Goal: Information Seeking & Learning: Check status

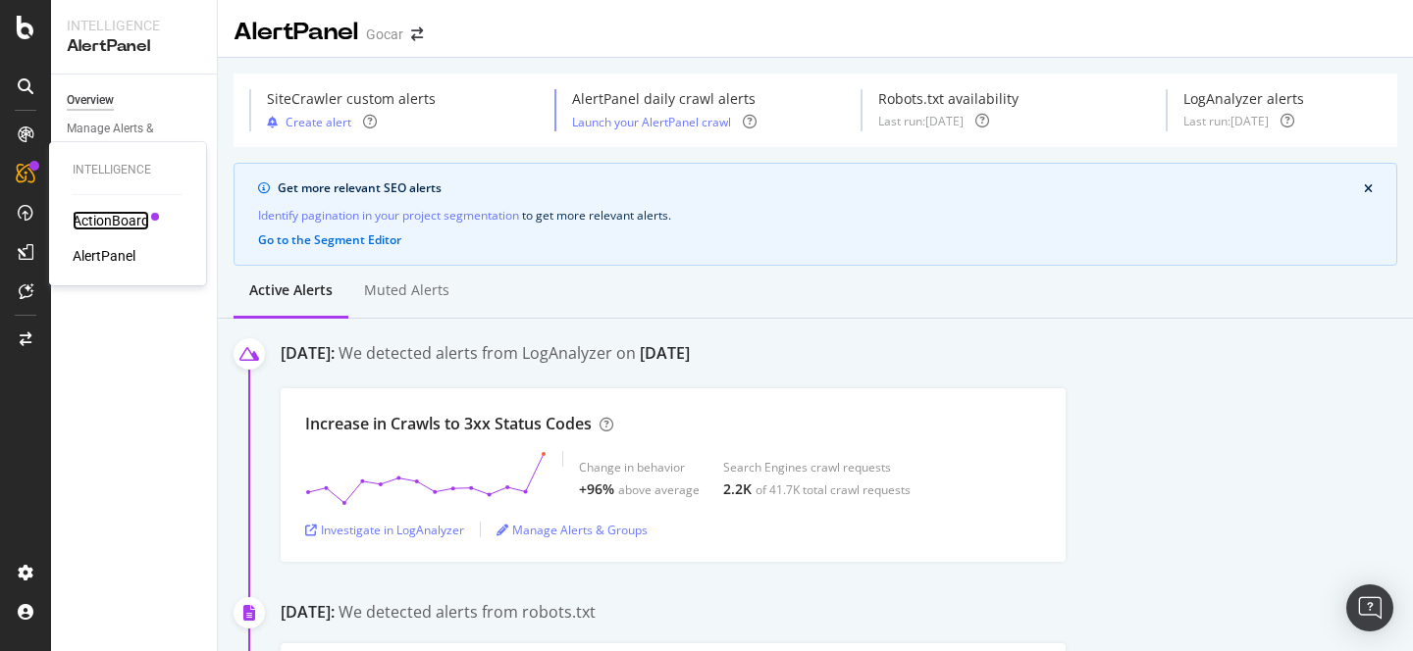
click at [121, 222] on div "ActionBoard" at bounding box center [111, 221] width 77 height 20
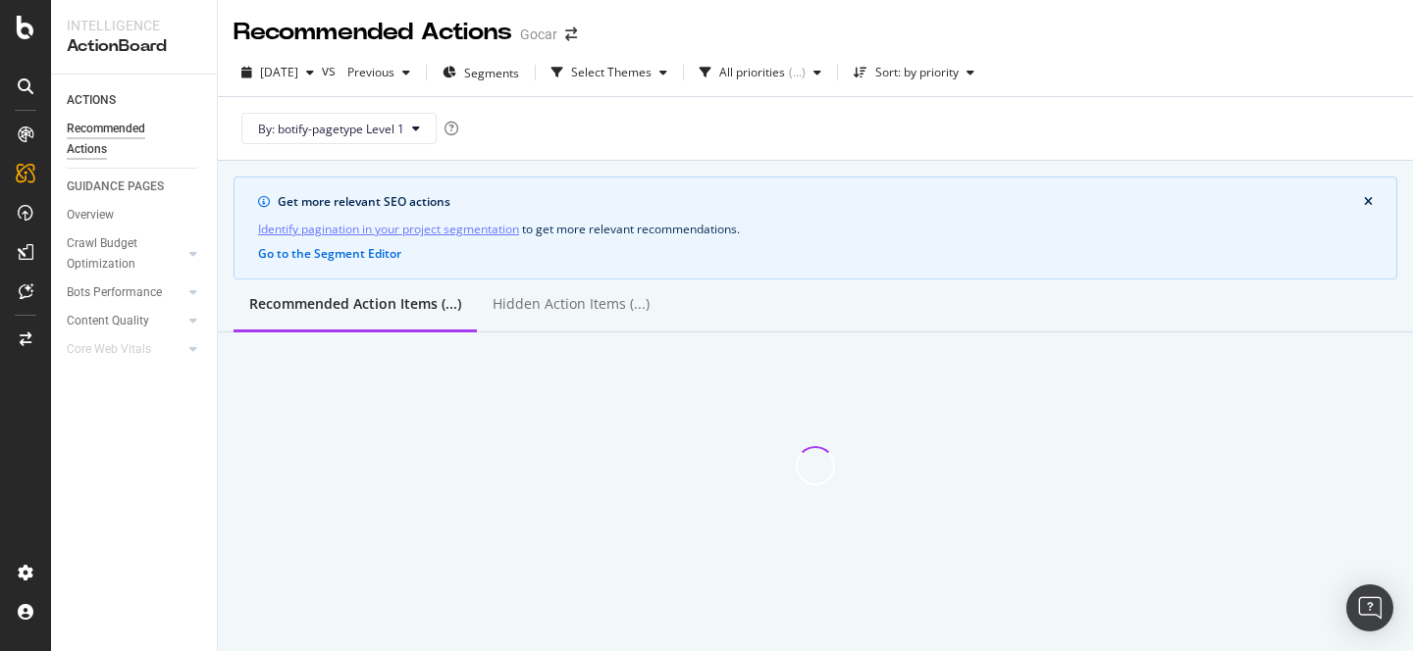
click at [1082, 38] on div "Recommended Actions Gocar" at bounding box center [815, 24] width 1195 height 49
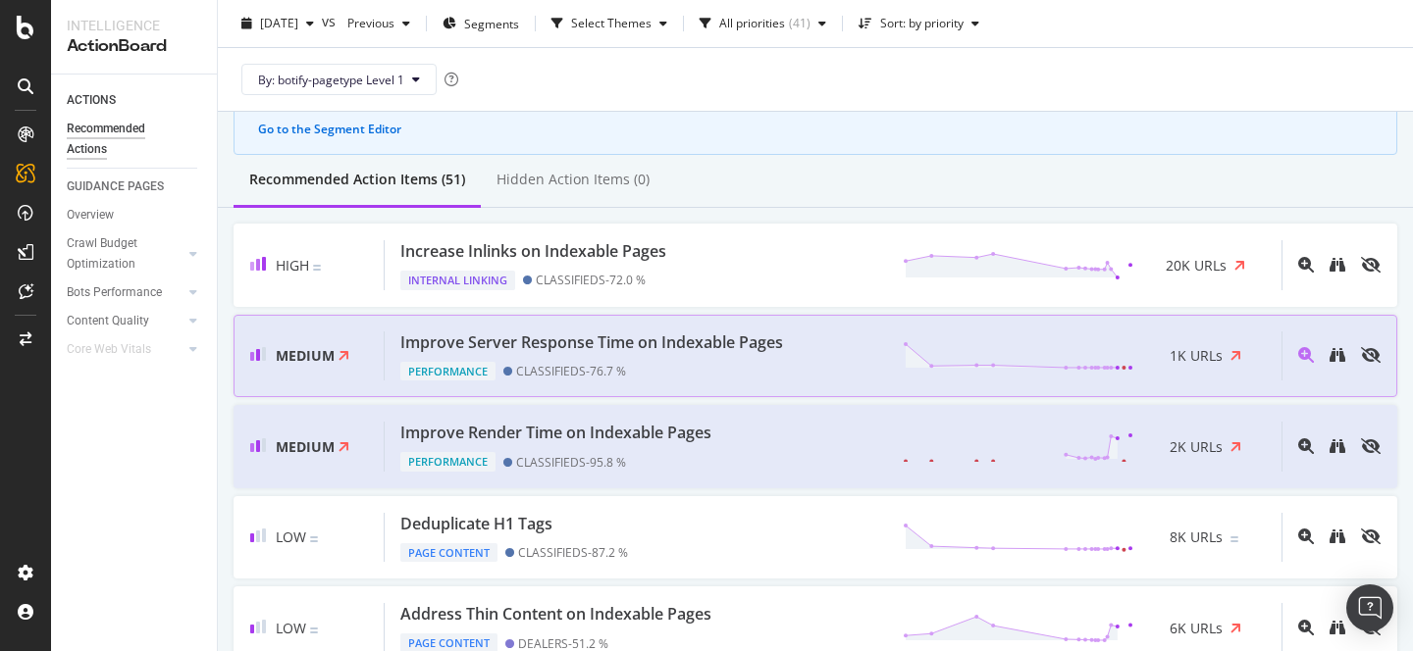
scroll to position [137, 0]
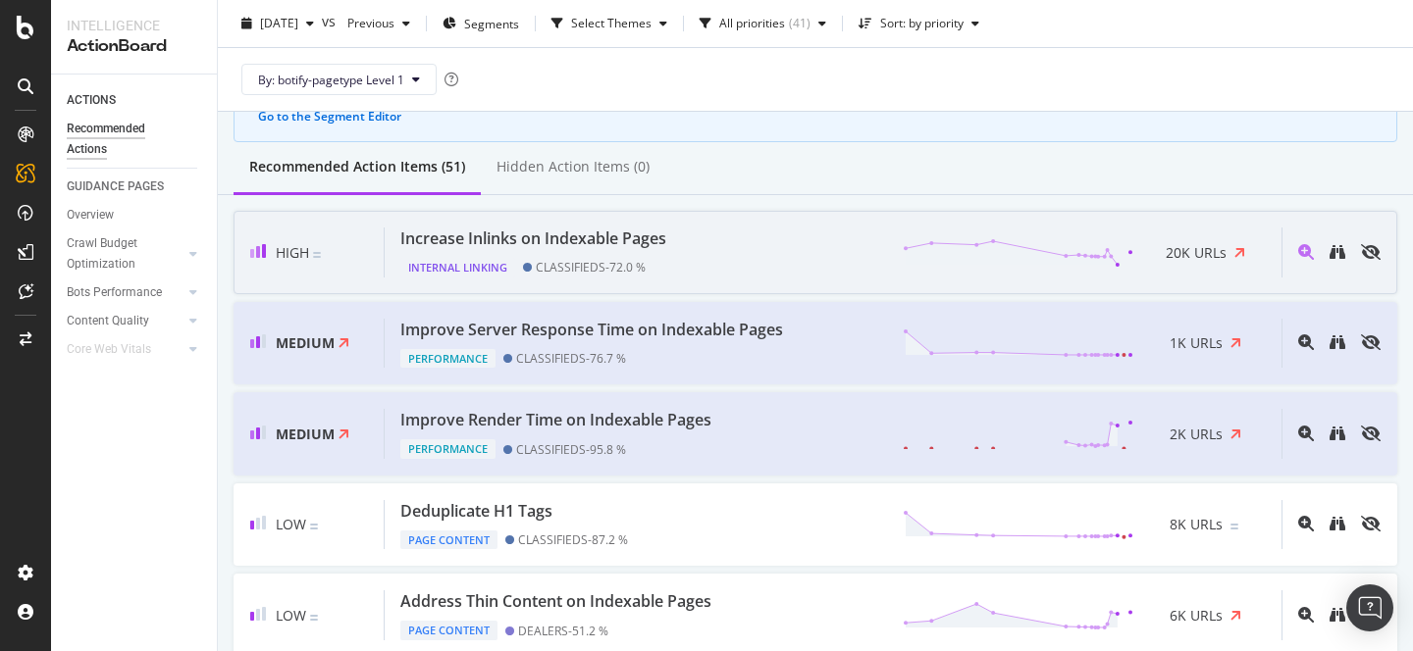
click at [738, 273] on div "Increase Inlinks on Indexable Pages Internal Linking CLASSIFIEDS - 72.0 % 20K U…" at bounding box center [833, 253] width 897 height 50
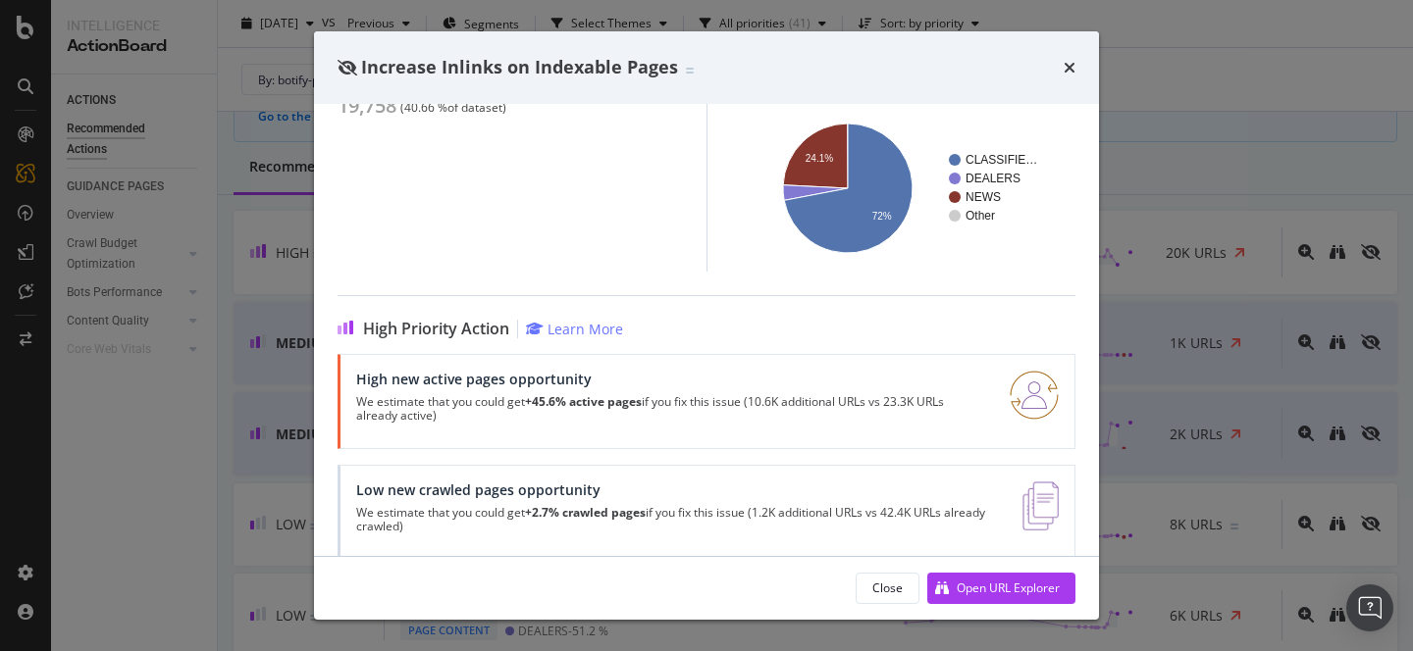
scroll to position [281, 0]
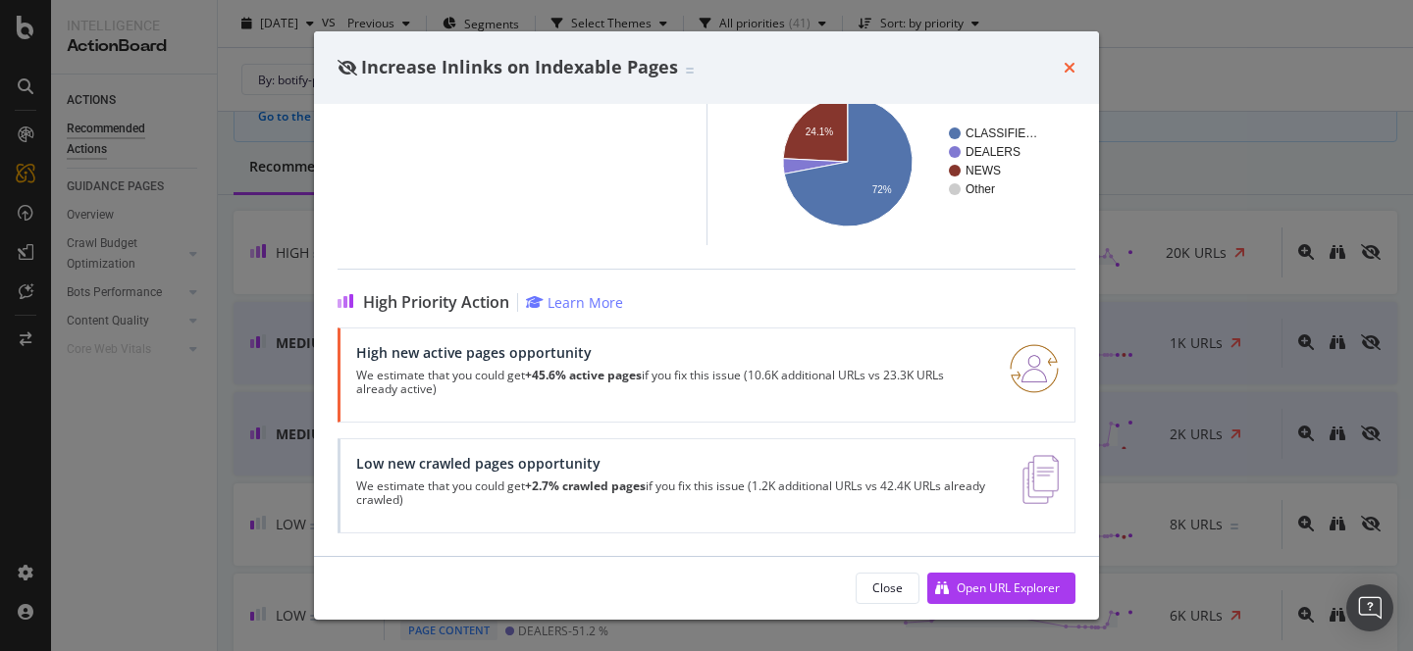
click at [1071, 65] on icon "times" at bounding box center [1069, 68] width 12 height 16
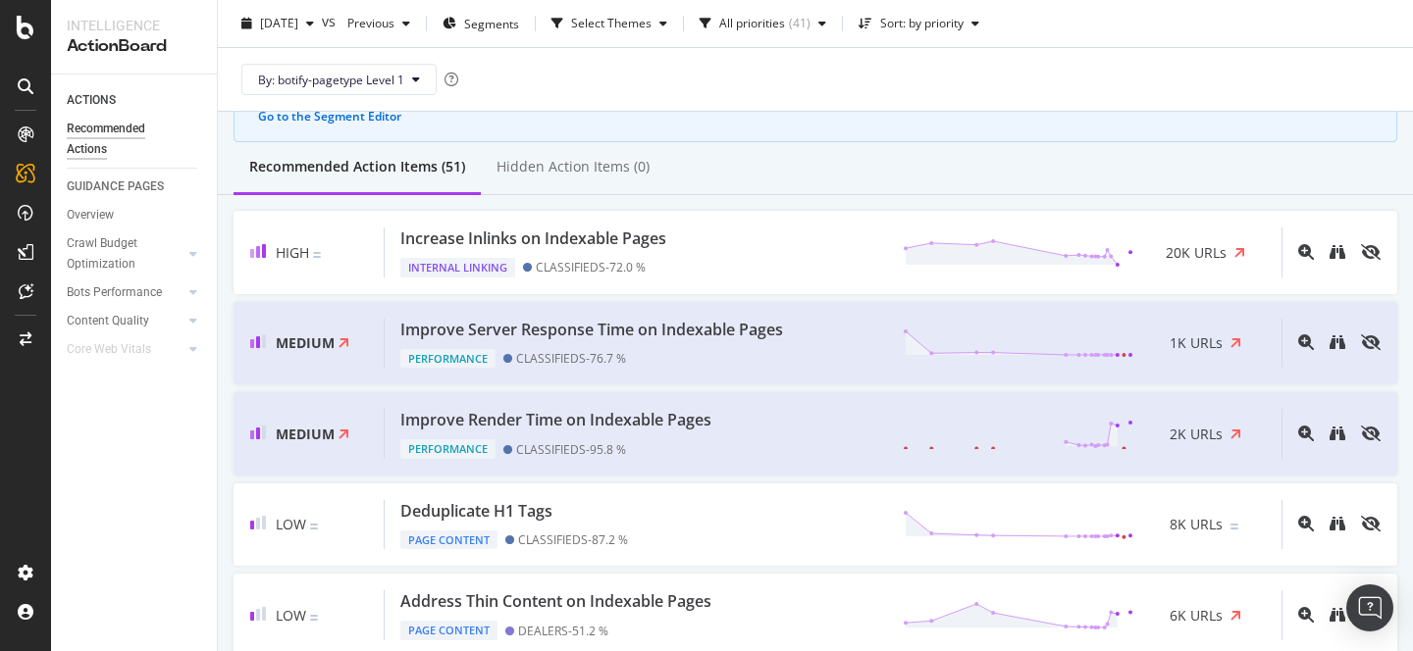
click at [805, 90] on div "By: botify-pagetype Level 1" at bounding box center [814, 79] width 1163 height 63
click at [103, 222] on div "Overview" at bounding box center [90, 215] width 47 height 21
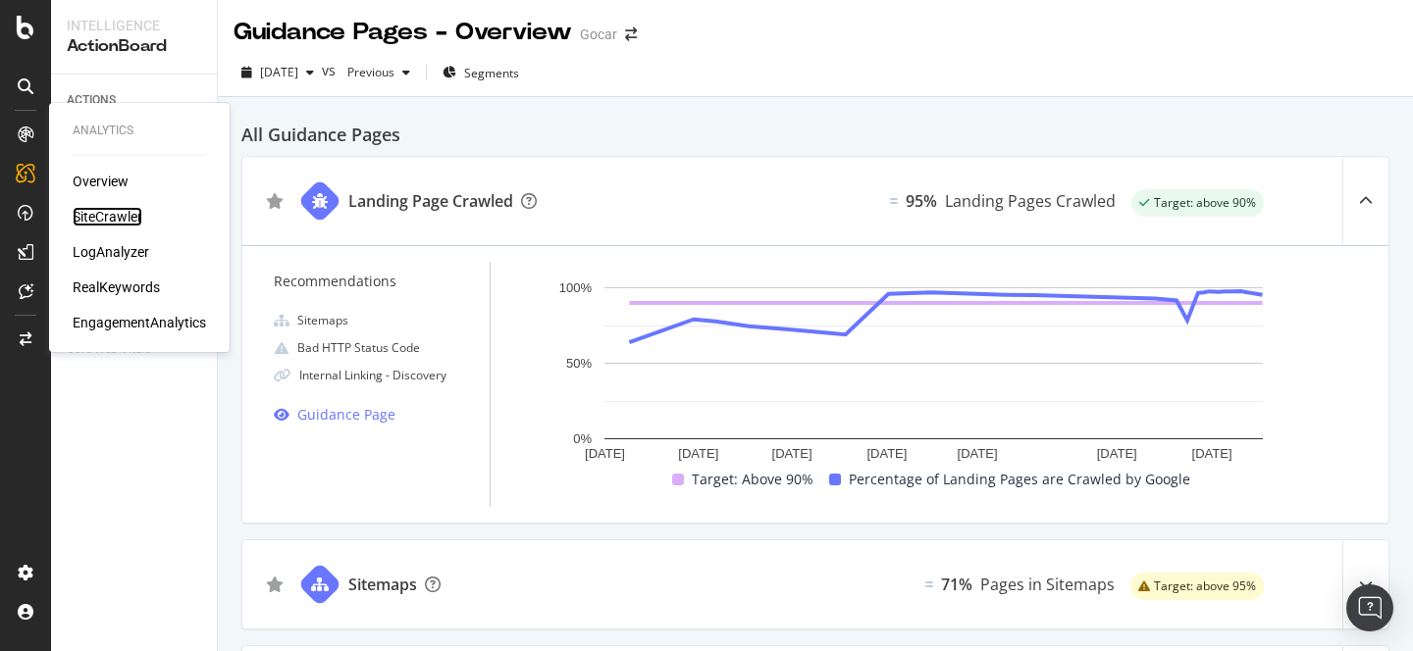
click at [114, 219] on div "SiteCrawler" at bounding box center [108, 217] width 70 height 20
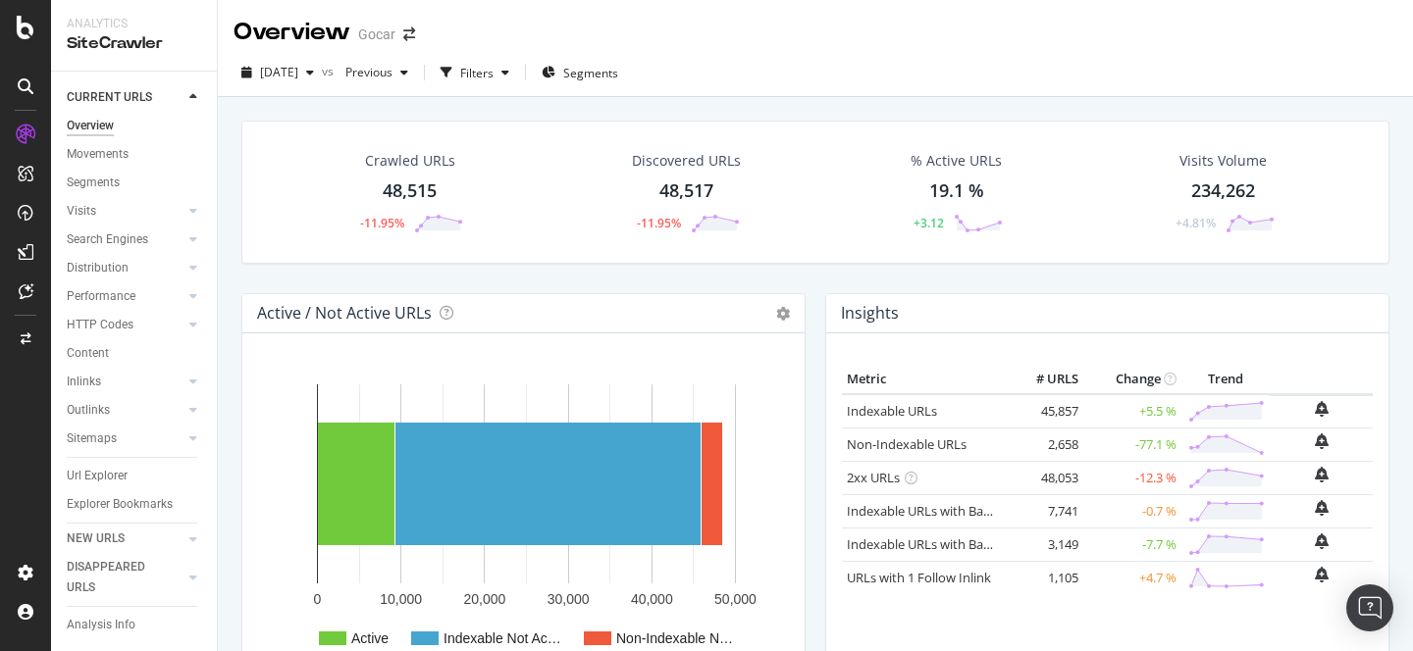
click at [843, 80] on div "[DATE] vs Previous Filters Segments" at bounding box center [815, 76] width 1195 height 39
click at [773, 33] on div "Overview Gocar" at bounding box center [815, 24] width 1195 height 49
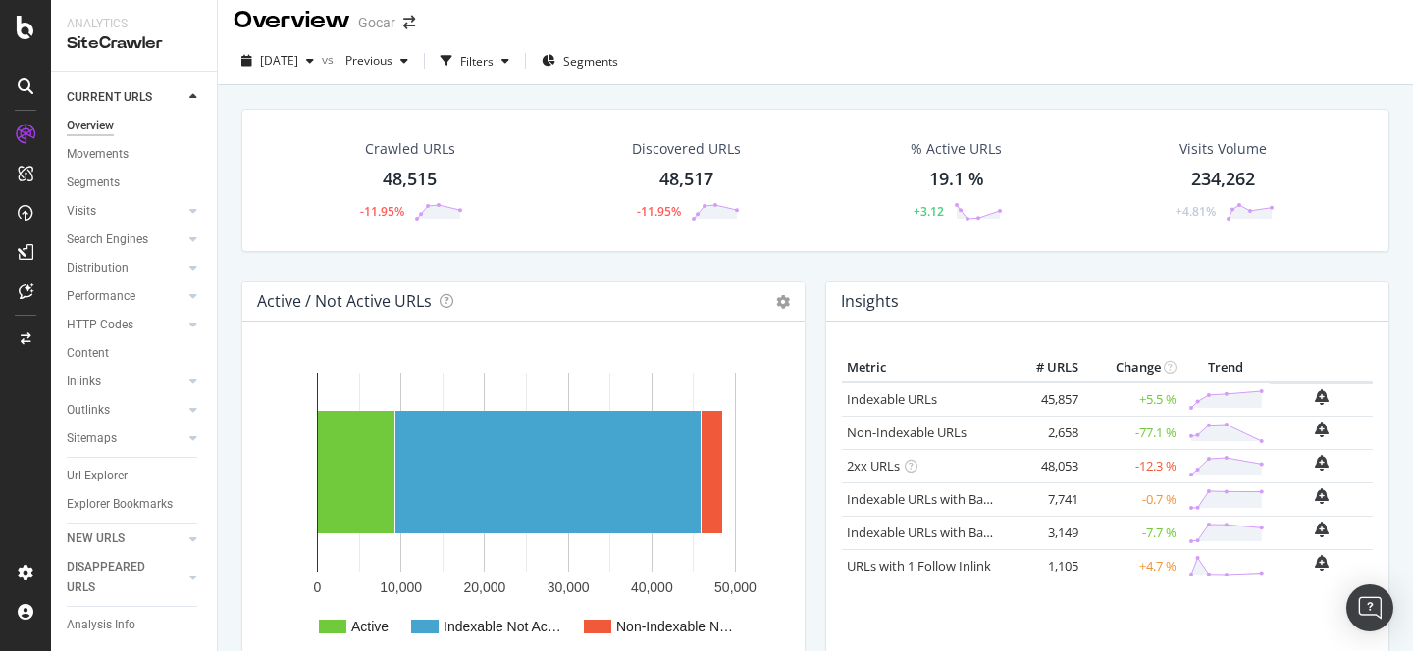
click at [123, 323] on div "HTTP Codes" at bounding box center [100, 325] width 67 height 21
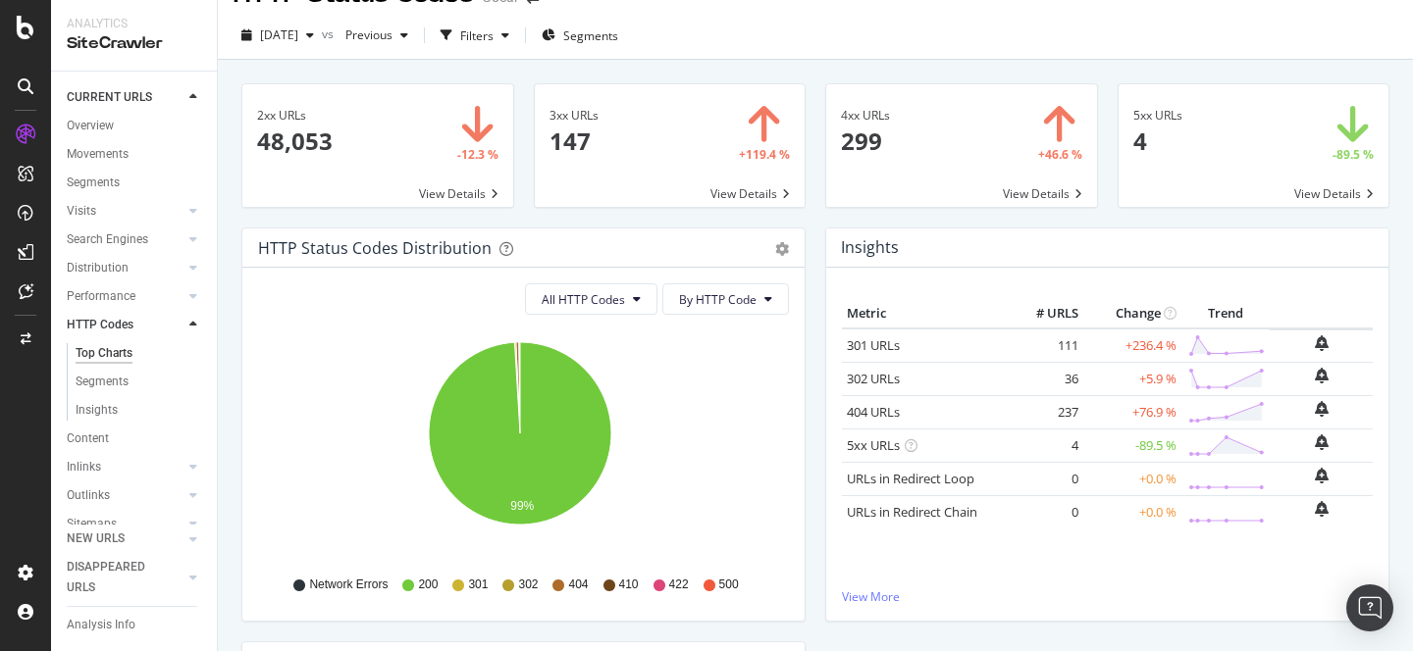
scroll to position [63, 0]
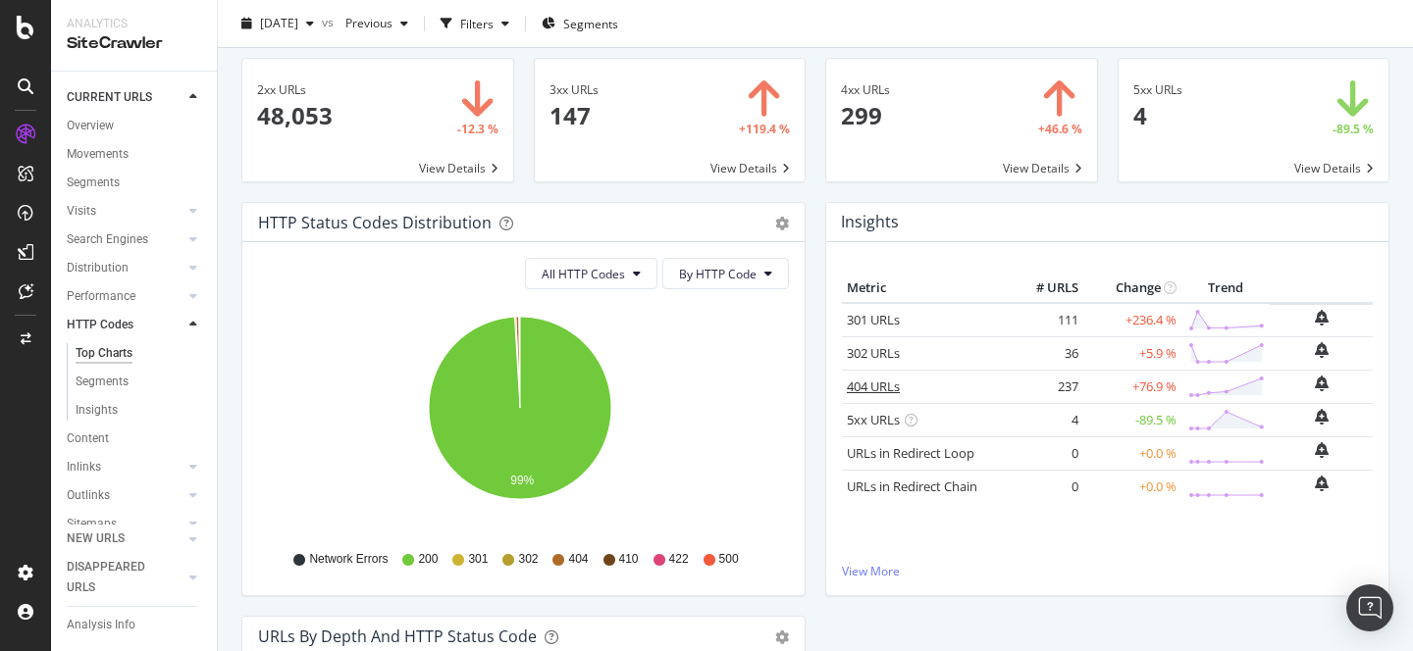
click at [858, 390] on link "404 URLs" at bounding box center [873, 387] width 53 height 18
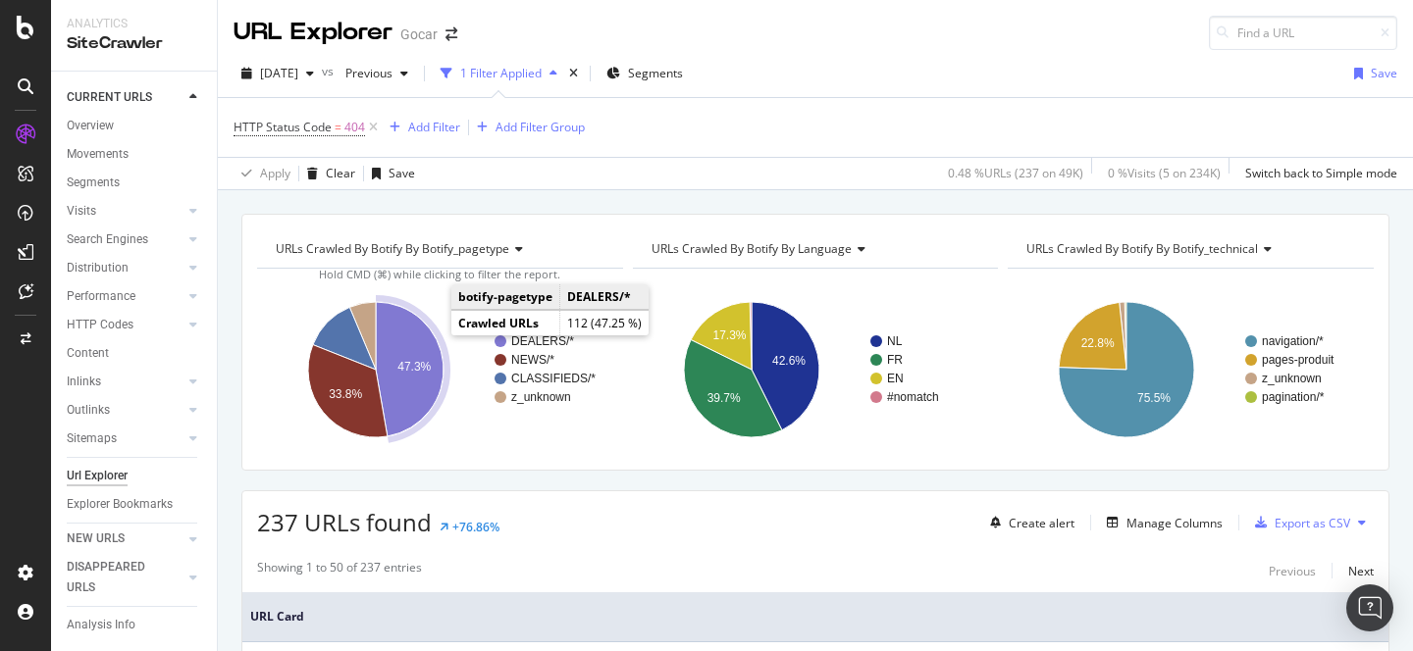
scroll to position [640, 0]
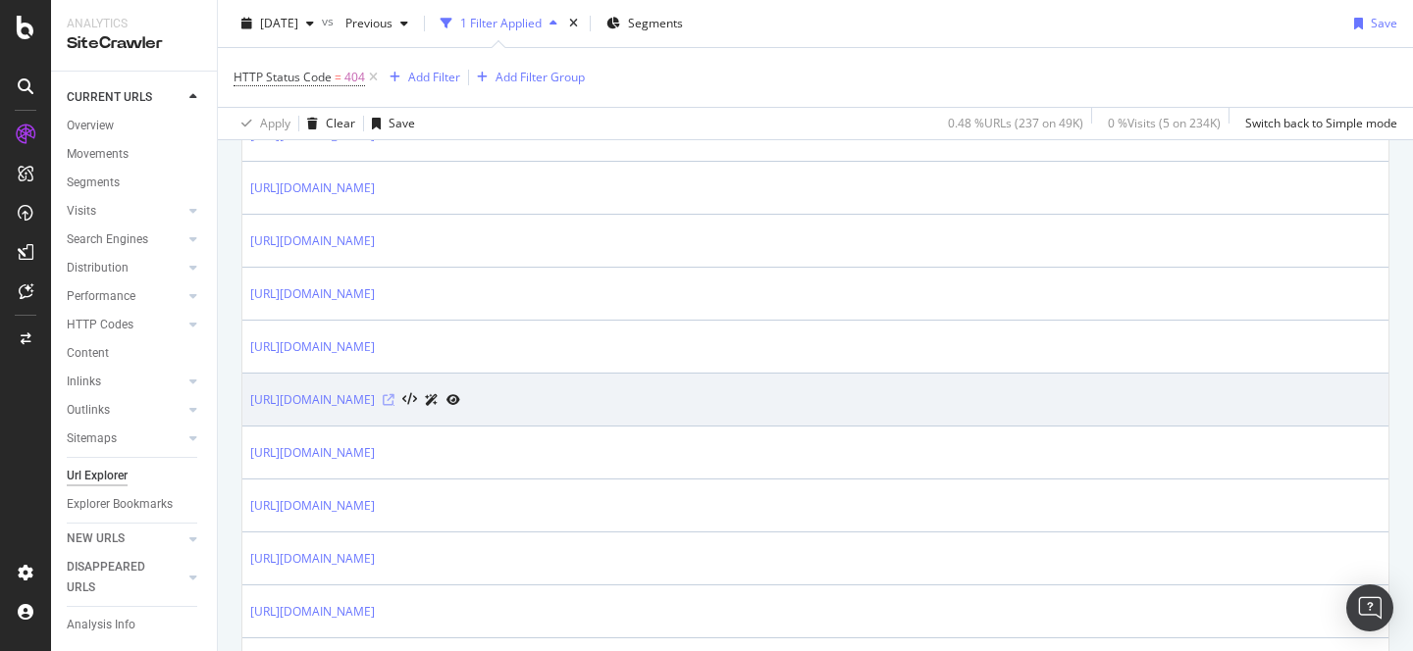
click at [394, 401] on icon at bounding box center [389, 400] width 12 height 12
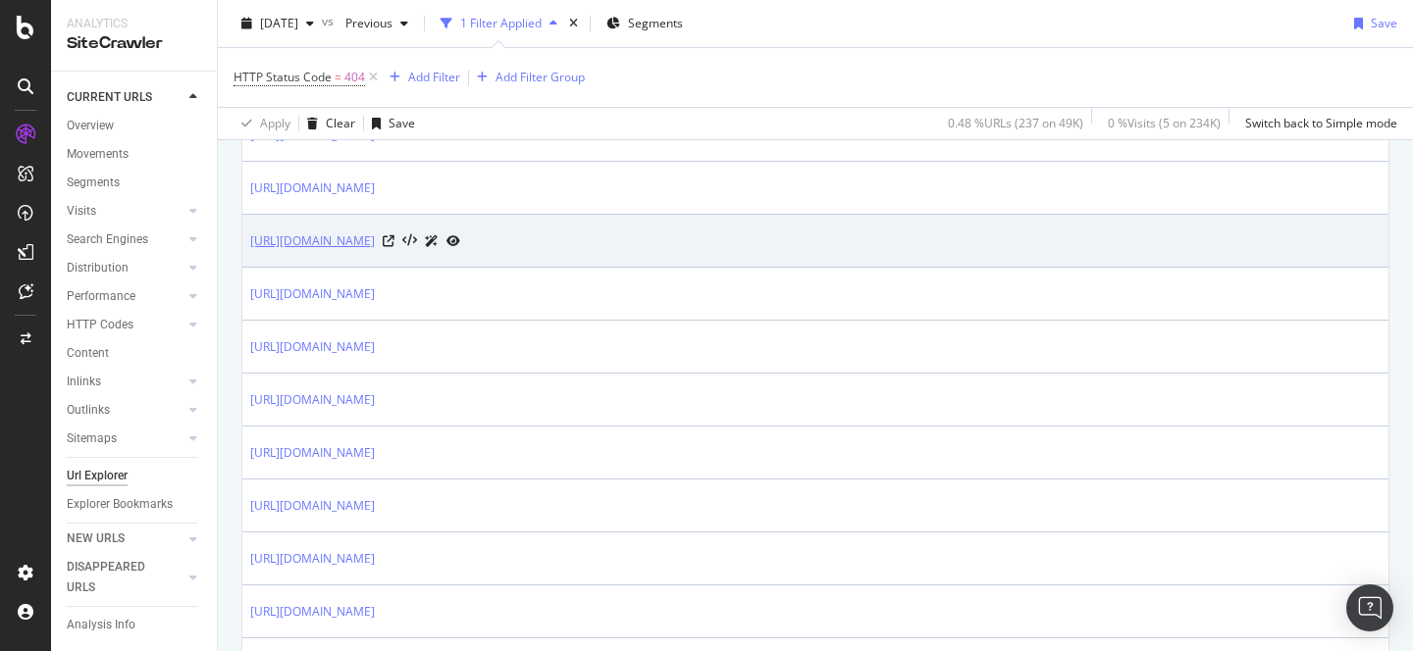
click at [375, 248] on link "[URL][DOMAIN_NAME]" at bounding box center [312, 242] width 125 height 20
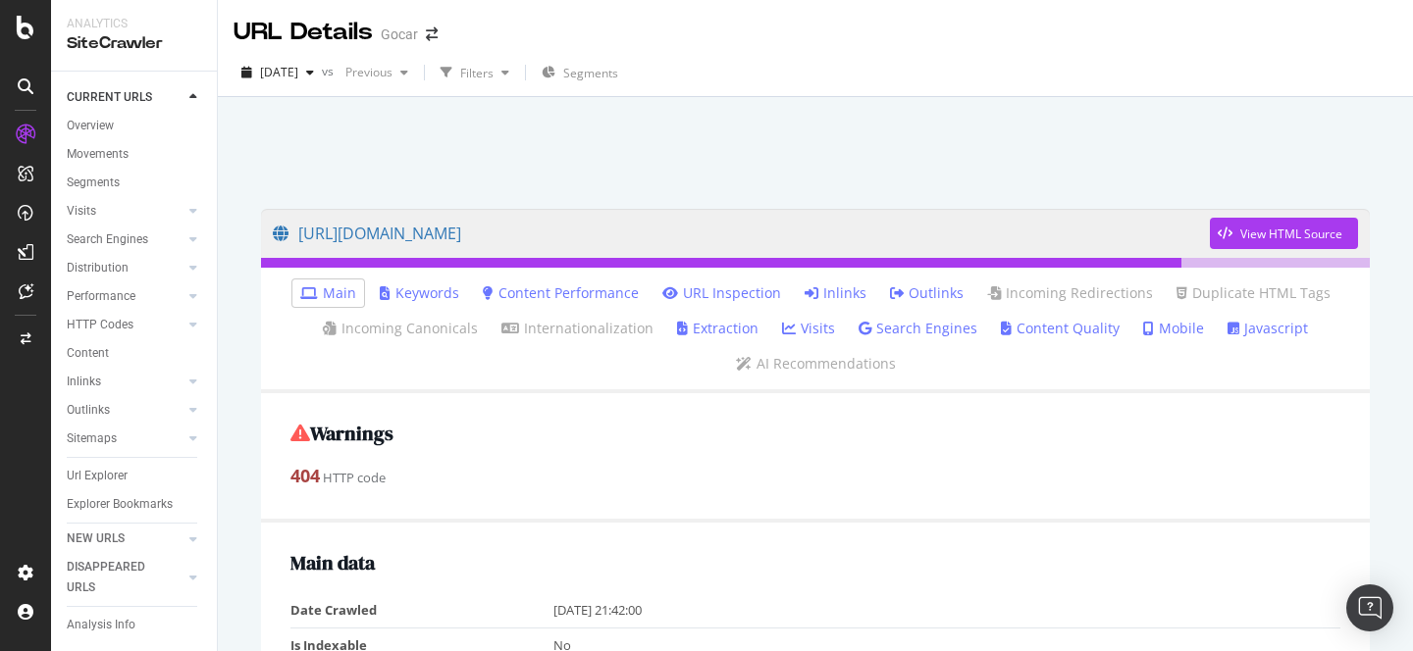
click at [533, 371] on ul "Main Keywords Content Performance URL Inspection Inlinks Outlinks Incoming Redi…" at bounding box center [815, 331] width 1109 height 126
click at [814, 292] on link "Inlinks" at bounding box center [835, 294] width 62 height 20
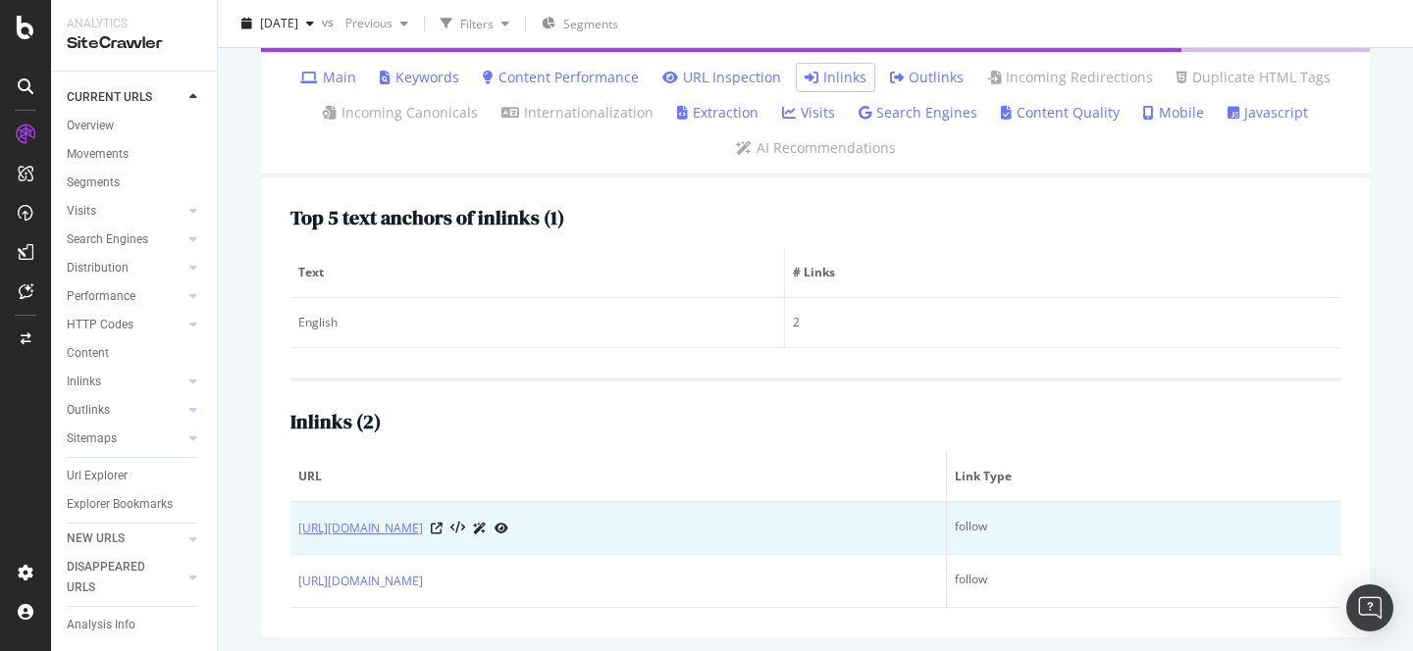
scroll to position [224, 0]
